Goal: Task Accomplishment & Management: Manage account settings

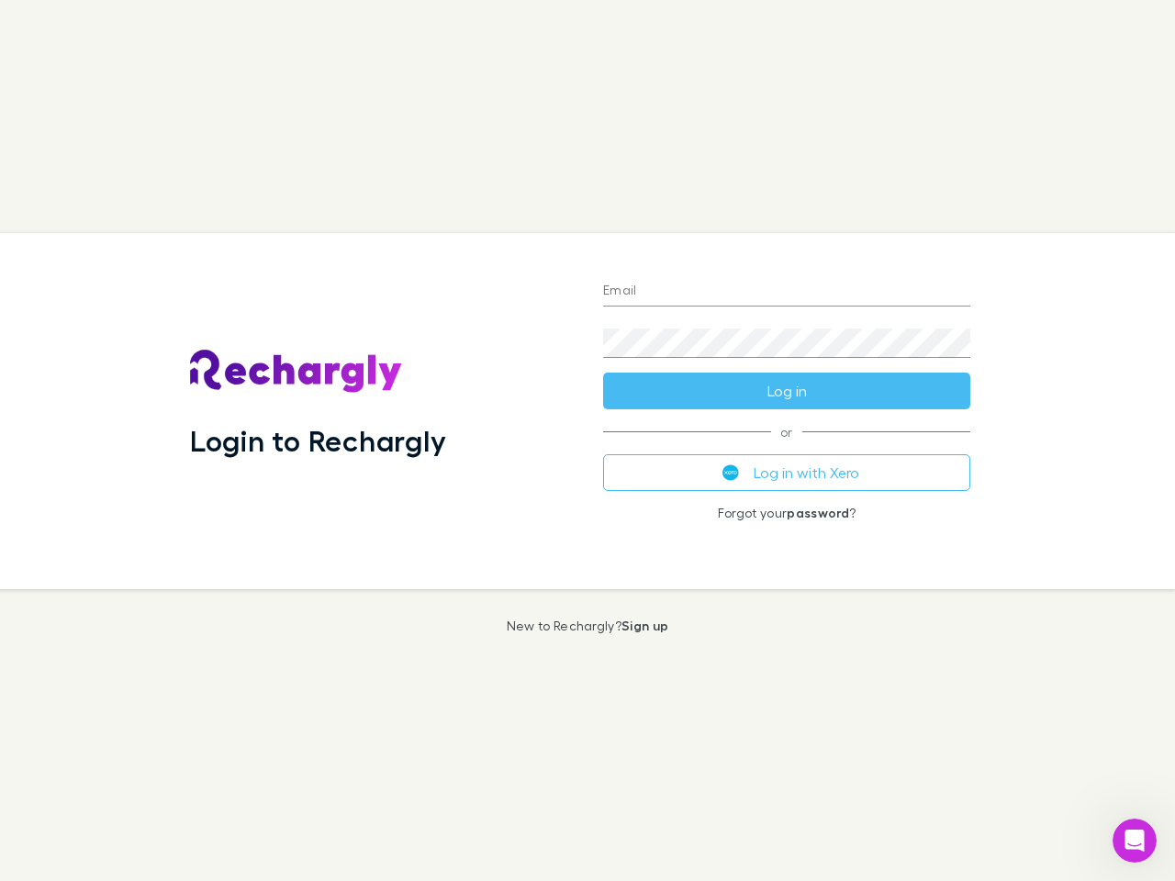
click at [588, 441] on div "Login to Rechargly" at bounding box center [381, 411] width 413 height 356
click at [787, 292] on input "Email" at bounding box center [786, 291] width 367 height 29
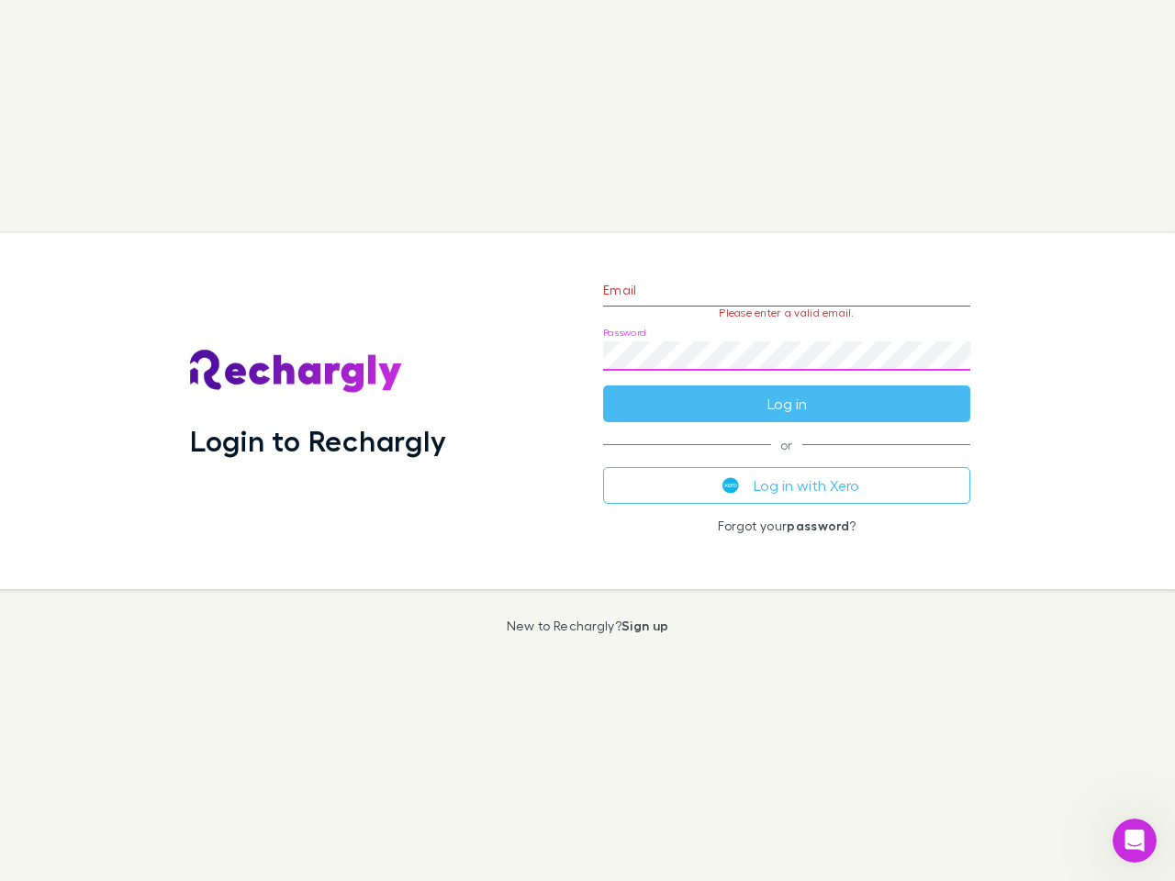
click at [787, 391] on form "Email Please enter a valid email. Password Log in" at bounding box center [786, 343] width 367 height 160
click at [787, 473] on div "Email Please enter a valid email. Password Log in or Log in with Xero Forgot yo…" at bounding box center [787, 411] width 397 height 356
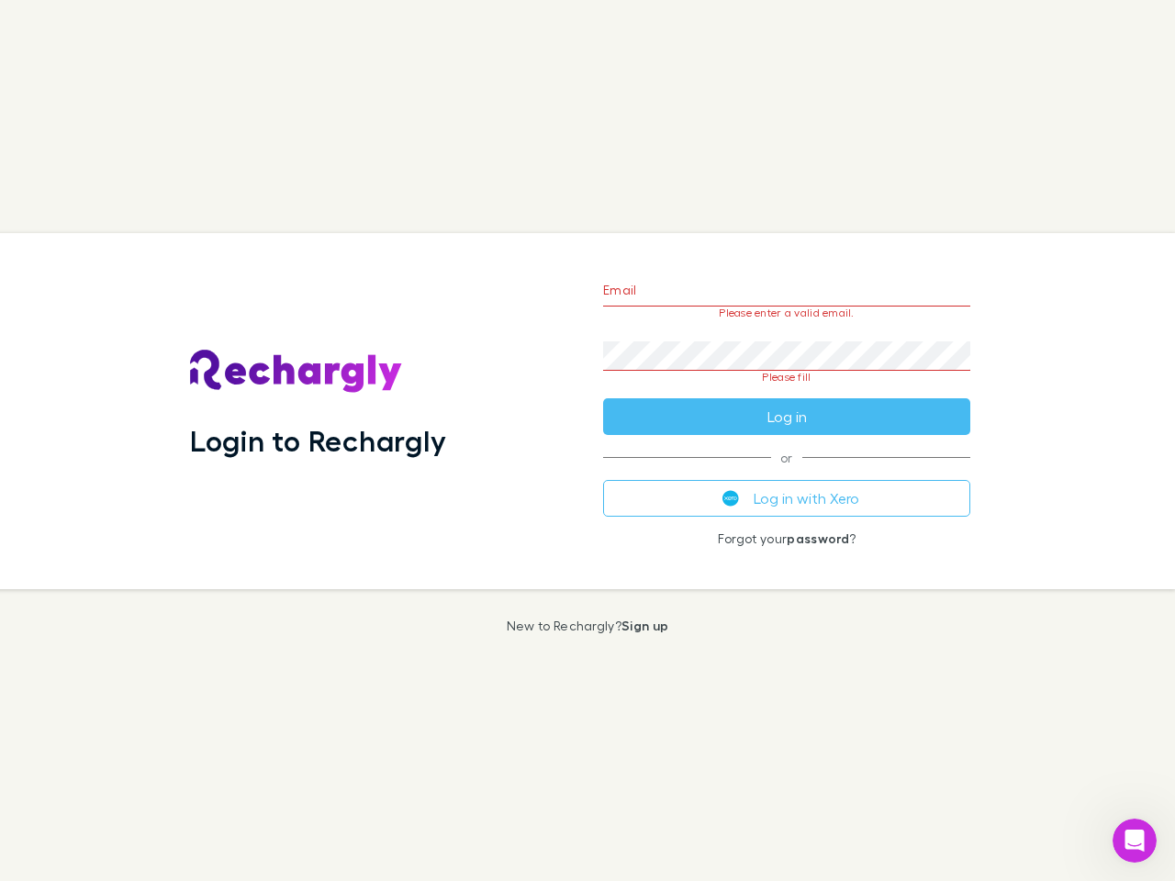
click at [1135, 841] on icon "Open Intercom Messenger" at bounding box center [1135, 841] width 30 height 30
